Goal: Task Accomplishment & Management: Manage account settings

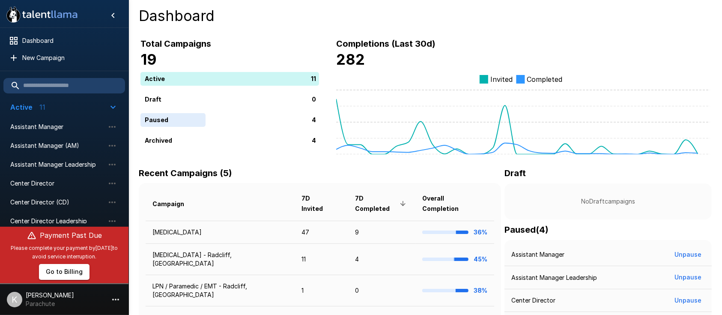
click at [117, 304] on icon "button" at bounding box center [115, 299] width 10 height 10
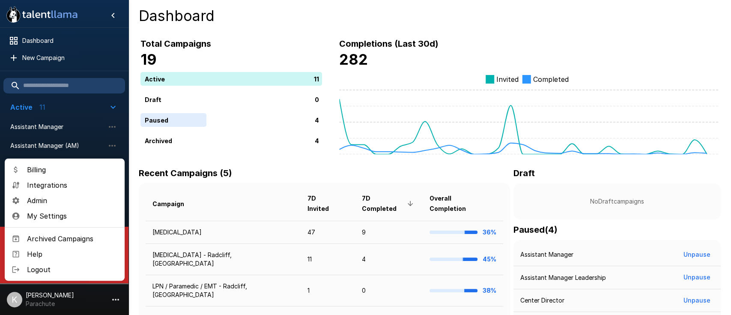
click at [82, 201] on span "Admin" at bounding box center [72, 200] width 91 height 10
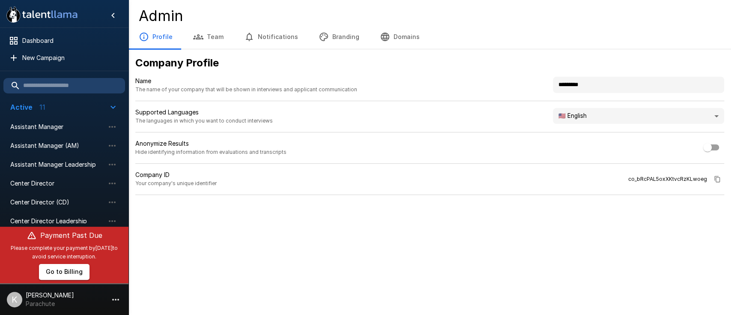
click at [207, 37] on button "Team" at bounding box center [208, 37] width 51 height 24
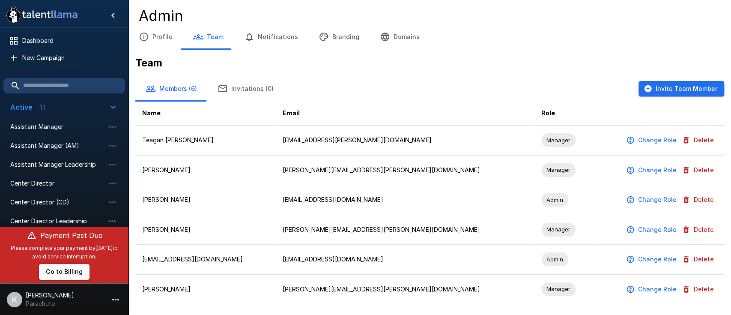
click at [684, 85] on button "Invite Team Member" at bounding box center [681, 89] width 86 height 16
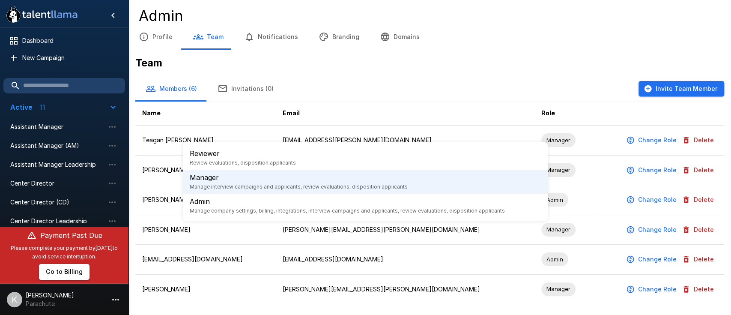
click at [364, 125] on body ".st0{fill:#FFFFFF;} .st1{fill:#76a4ed;} Dashboard New Campaign Active 11 Assist…" at bounding box center [365, 157] width 731 height 315
click at [364, 125] on div at bounding box center [365, 157] width 731 height 315
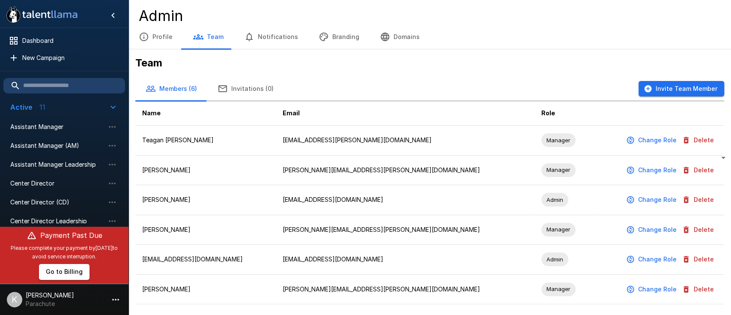
type input "**********"
